Goal: Communication & Community: Participate in discussion

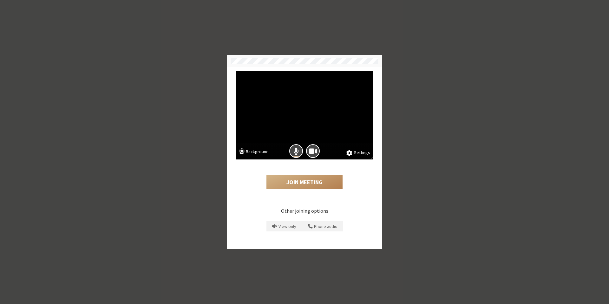
click at [258, 149] on button "Background" at bounding box center [254, 152] width 30 height 8
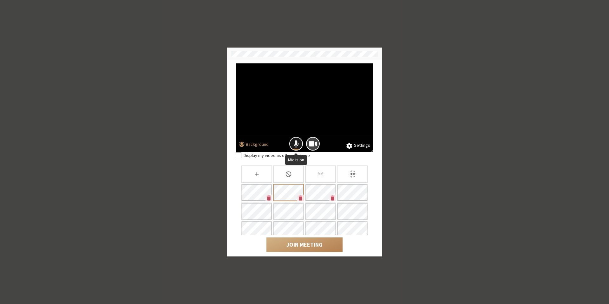
click at [292, 144] on button "Mic is on" at bounding box center [296, 144] width 14 height 14
click at [306, 243] on button "Join Meeting" at bounding box center [304, 245] width 76 height 15
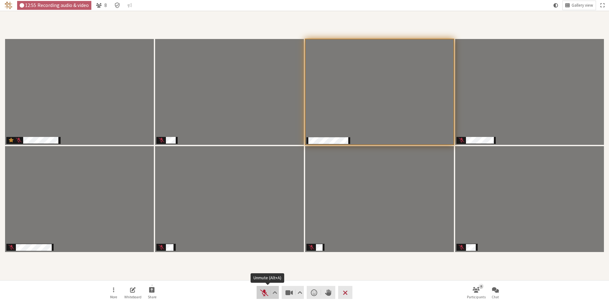
click at [264, 294] on span "Unmute (Alt+A)" at bounding box center [264, 292] width 9 height 9
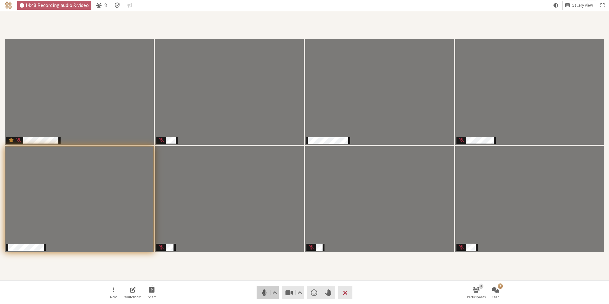
click at [268, 295] on span "Mute (Alt+A)" at bounding box center [264, 292] width 9 height 9
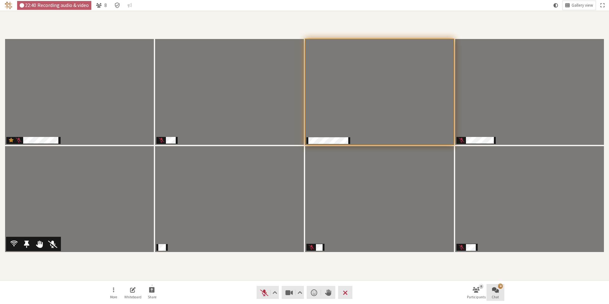
click at [494, 295] on span "Chat" at bounding box center [495, 297] width 7 height 4
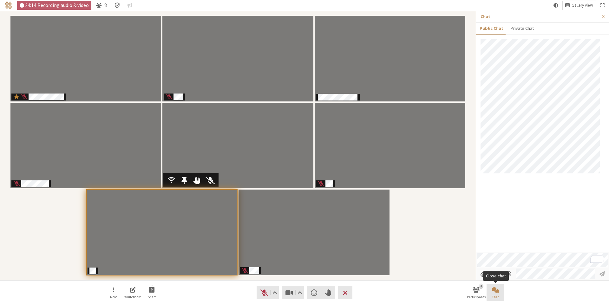
click at [494, 295] on span "Chat" at bounding box center [495, 297] width 7 height 4
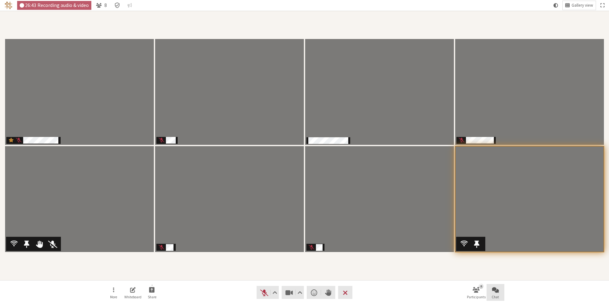
click at [499, 290] on button "Chat" at bounding box center [495, 292] width 18 height 17
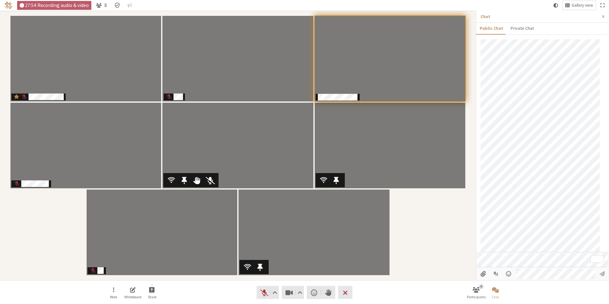
scroll to position [107, 0]
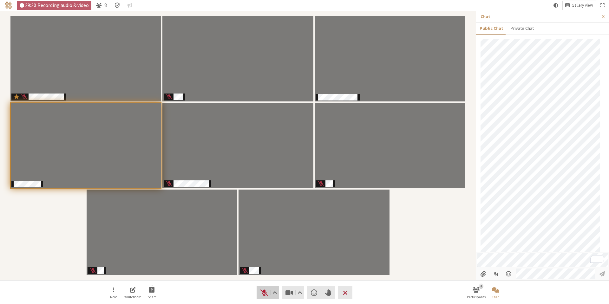
click at [262, 298] on button "Audio" at bounding box center [268, 292] width 22 height 13
click at [262, 292] on span "Mute (Alt+A)" at bounding box center [264, 292] width 9 height 9
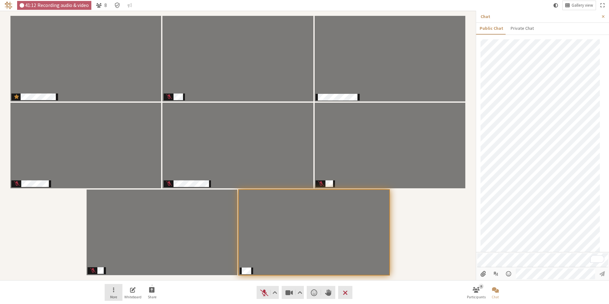
click at [115, 292] on button "More" at bounding box center [114, 292] width 18 height 17
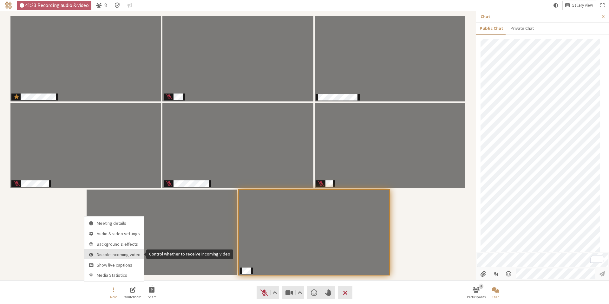
click at [127, 255] on span "Disable incoming video" at bounding box center [119, 254] width 44 height 5
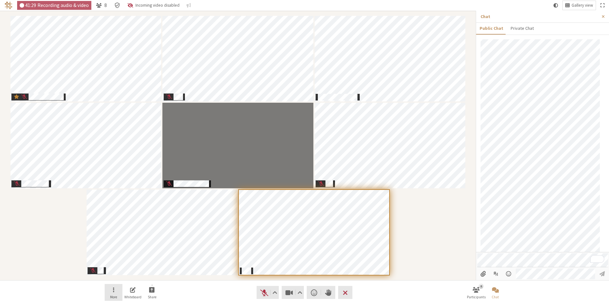
click at [114, 290] on span "Open menu" at bounding box center [113, 289] width 1 height 7
click at [119, 256] on span "Enable incoming video" at bounding box center [118, 254] width 43 height 5
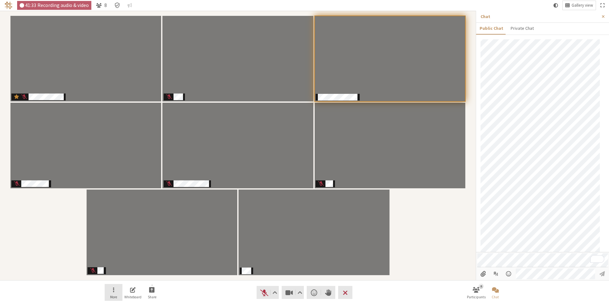
click at [116, 293] on button "More" at bounding box center [114, 292] width 18 height 17
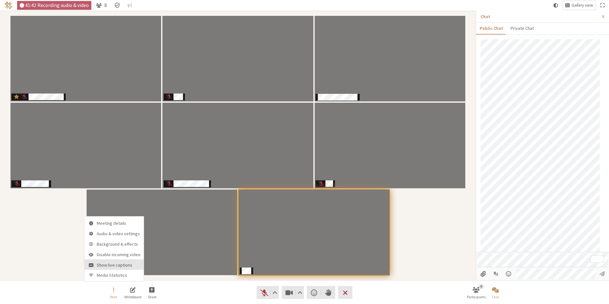
click at [125, 267] on span "Show live captions" at bounding box center [119, 265] width 44 height 5
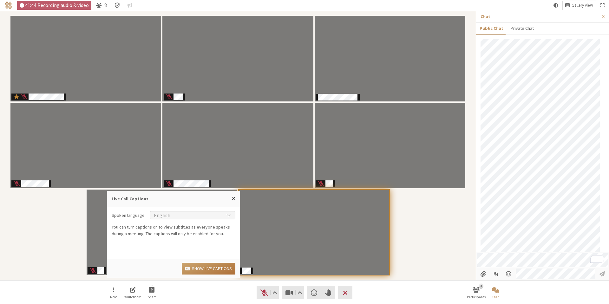
click at [200, 266] on button "Show live captions" at bounding box center [209, 269] width 54 height 12
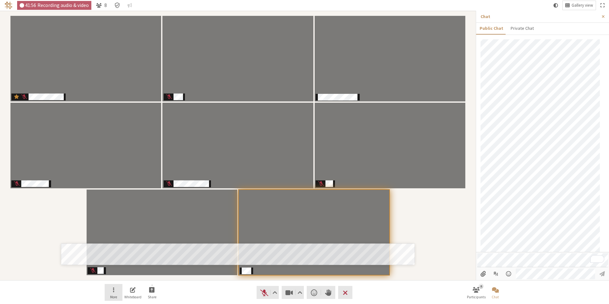
click at [114, 295] on span "More" at bounding box center [113, 297] width 7 height 4
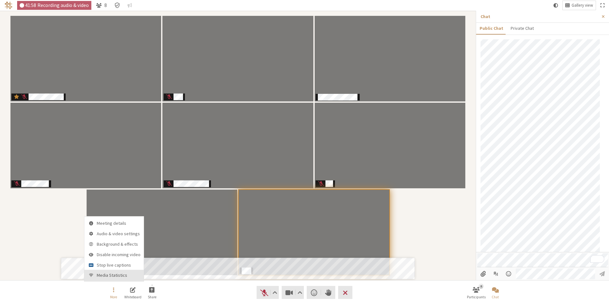
click at [114, 276] on span "Media Statistics" at bounding box center [119, 275] width 44 height 5
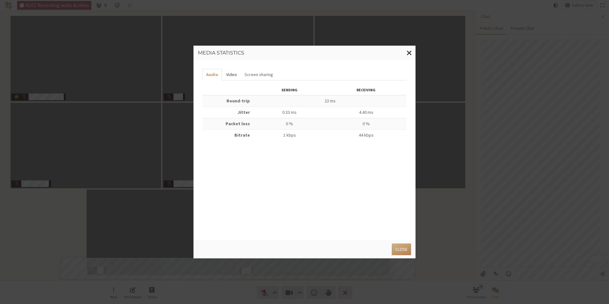
click at [233, 74] on button "Video" at bounding box center [231, 75] width 18 height 12
click at [257, 74] on button "Screen sharing" at bounding box center [259, 75] width 36 height 12
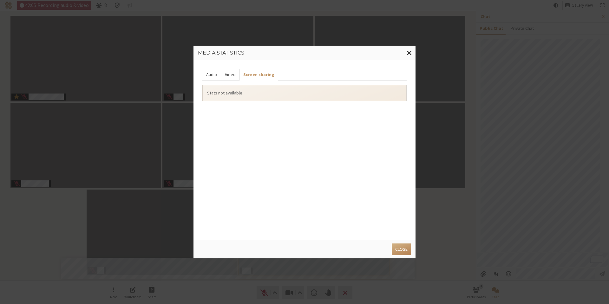
drag, startPoint x: 233, startPoint y: 75, endPoint x: 219, endPoint y: 74, distance: 14.3
click at [233, 75] on button "Video" at bounding box center [230, 75] width 18 height 12
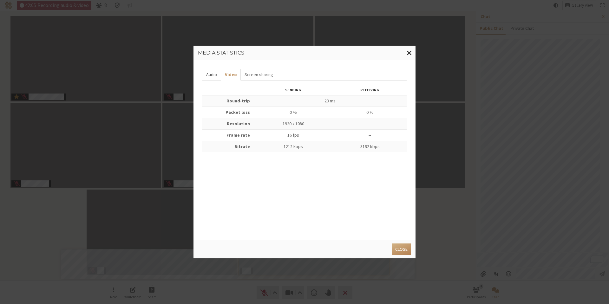
click at [218, 74] on button "Audio" at bounding box center [211, 75] width 18 height 12
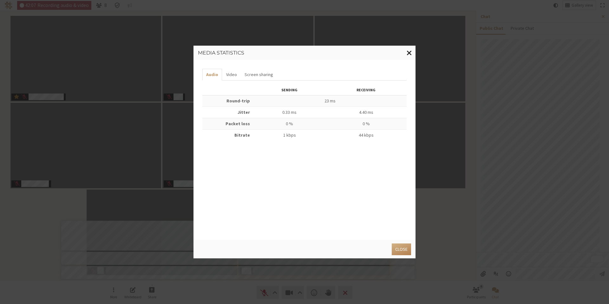
click at [411, 55] on span "Close modal" at bounding box center [409, 53] width 5 height 8
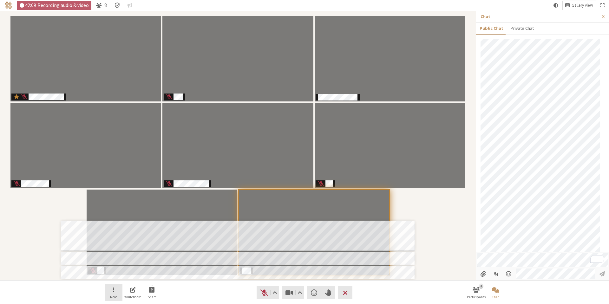
click at [113, 296] on span "More" at bounding box center [113, 297] width 7 height 4
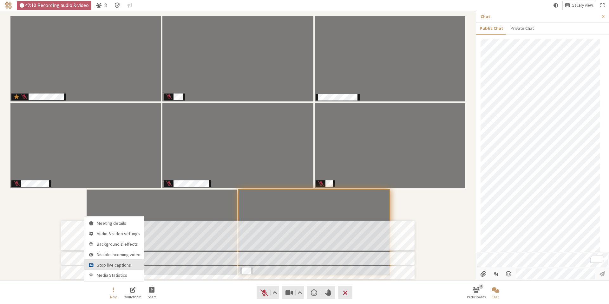
click at [116, 264] on span "Stop live captions" at bounding box center [119, 265] width 44 height 5
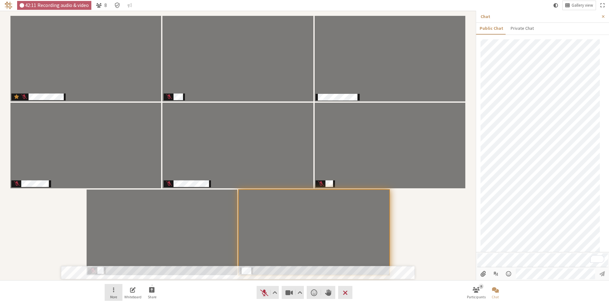
click at [115, 293] on button "More" at bounding box center [114, 292] width 18 height 17
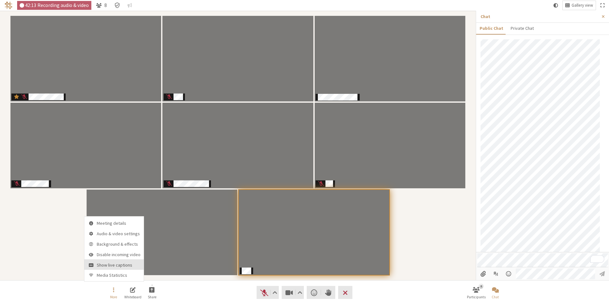
click at [117, 266] on span "Show live captions" at bounding box center [119, 265] width 44 height 5
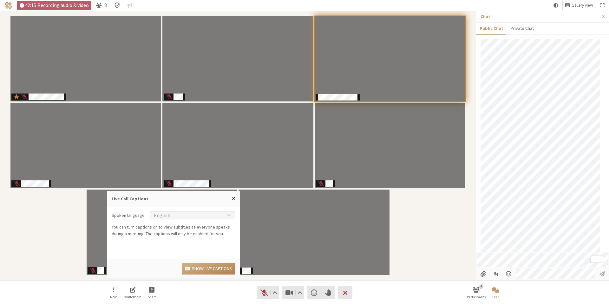
click at [235, 199] on span "Close popover" at bounding box center [233, 198] width 3 height 5
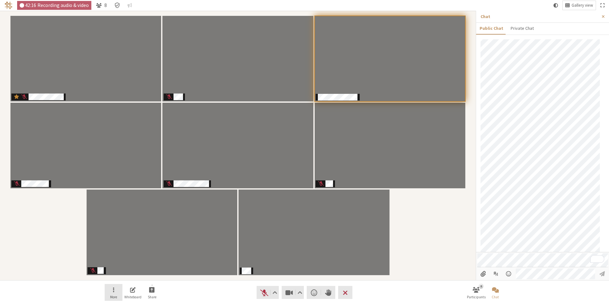
click at [115, 293] on button "More" at bounding box center [114, 292] width 18 height 17
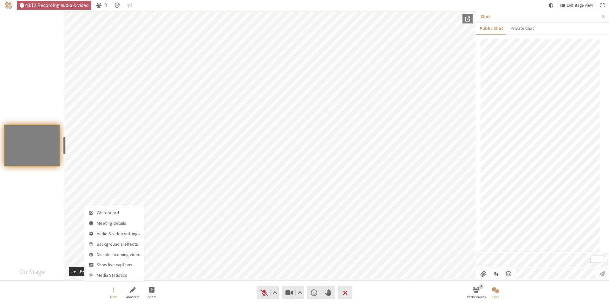
click at [41, 61] on div "Participants" at bounding box center [32, 146] width 64 height 270
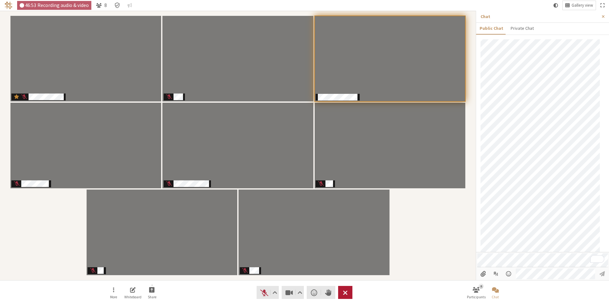
click at [349, 297] on button "Leave" at bounding box center [345, 292] width 14 height 13
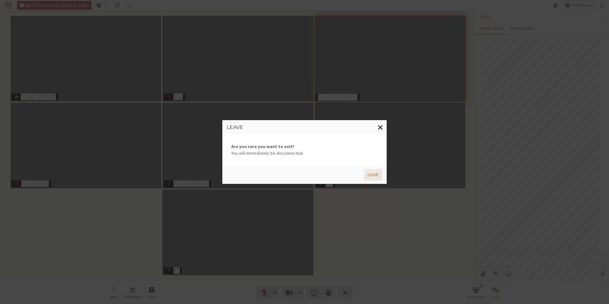
click at [375, 174] on button "Leave" at bounding box center [373, 175] width 18 height 12
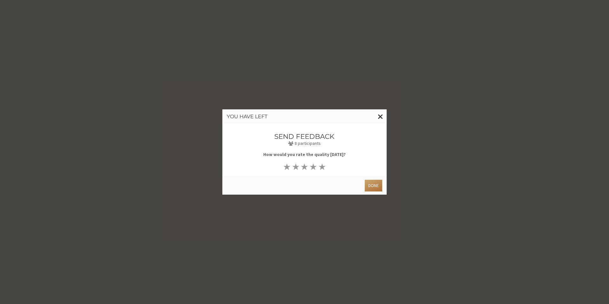
click at [371, 186] on button "Done" at bounding box center [373, 186] width 17 height 12
